Goal: Transaction & Acquisition: Purchase product/service

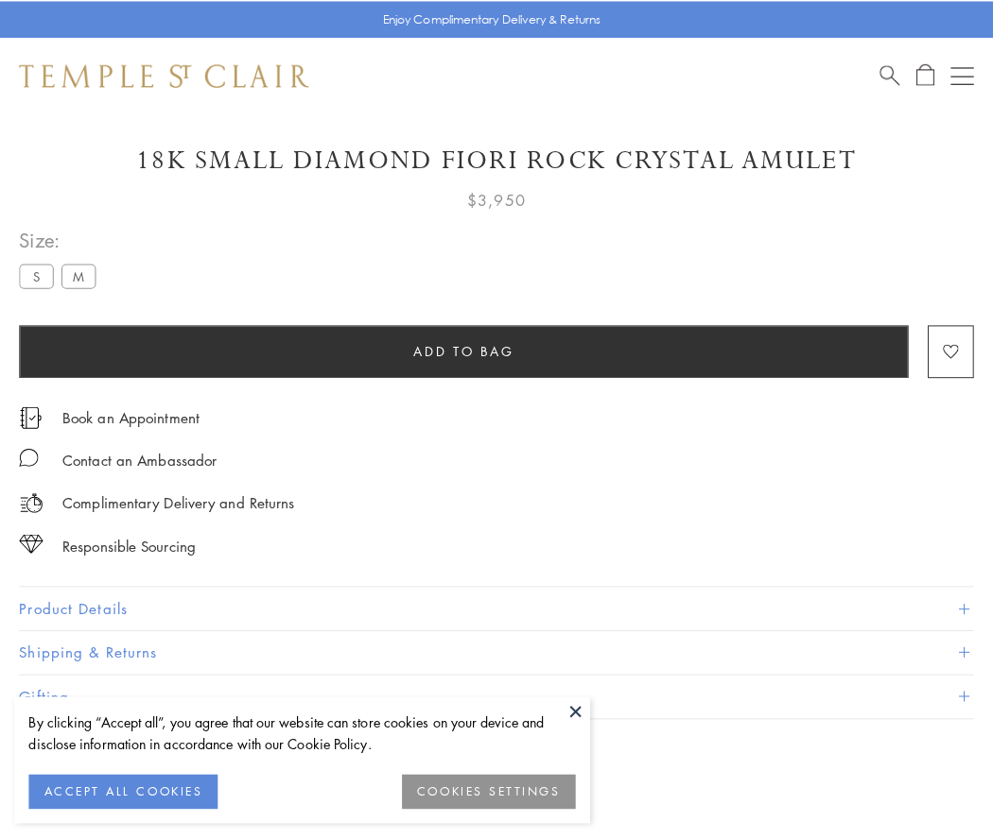
scroll to position [55, 0]
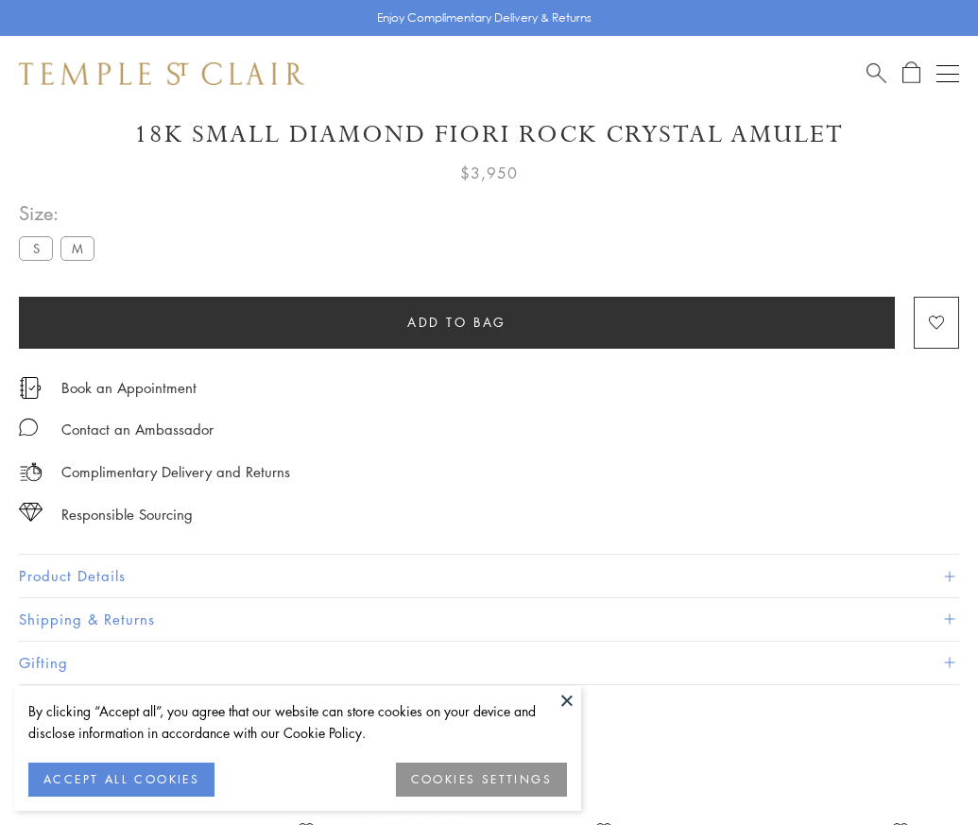
click at [457, 321] on span "Add to bag" at bounding box center [456, 322] width 99 height 21
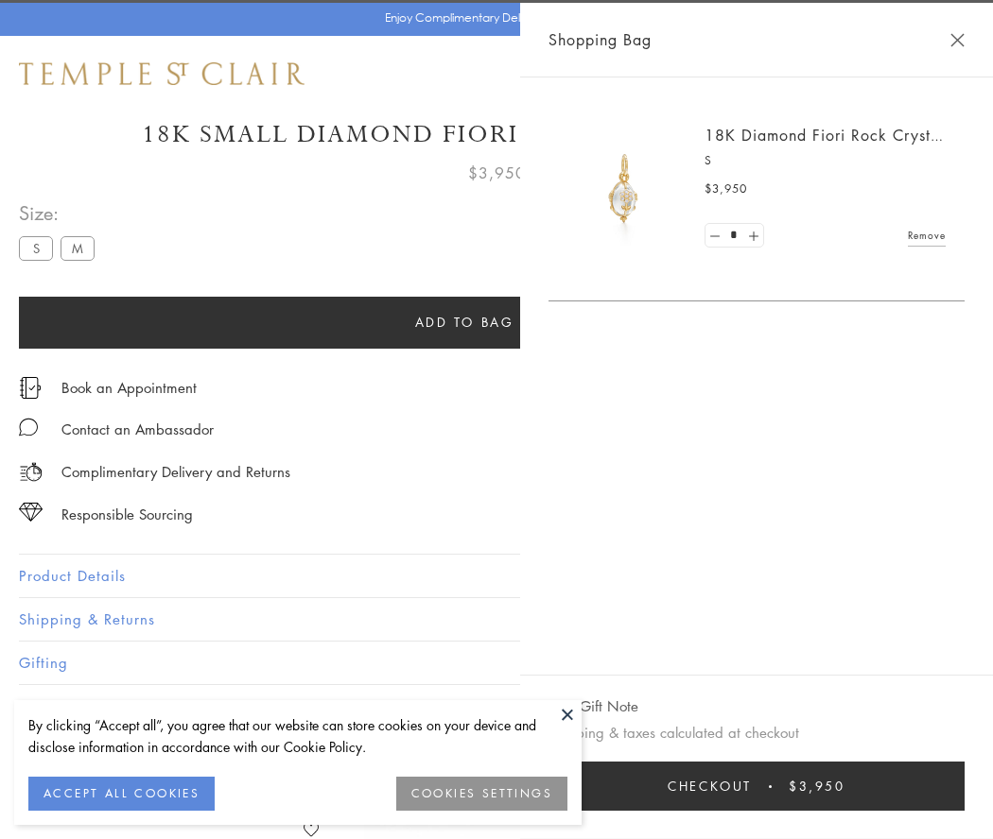
click at [918, 786] on button "Checkout $3,950" at bounding box center [756, 786] width 416 height 49
